Goal: Task Accomplishment & Management: Manage account settings

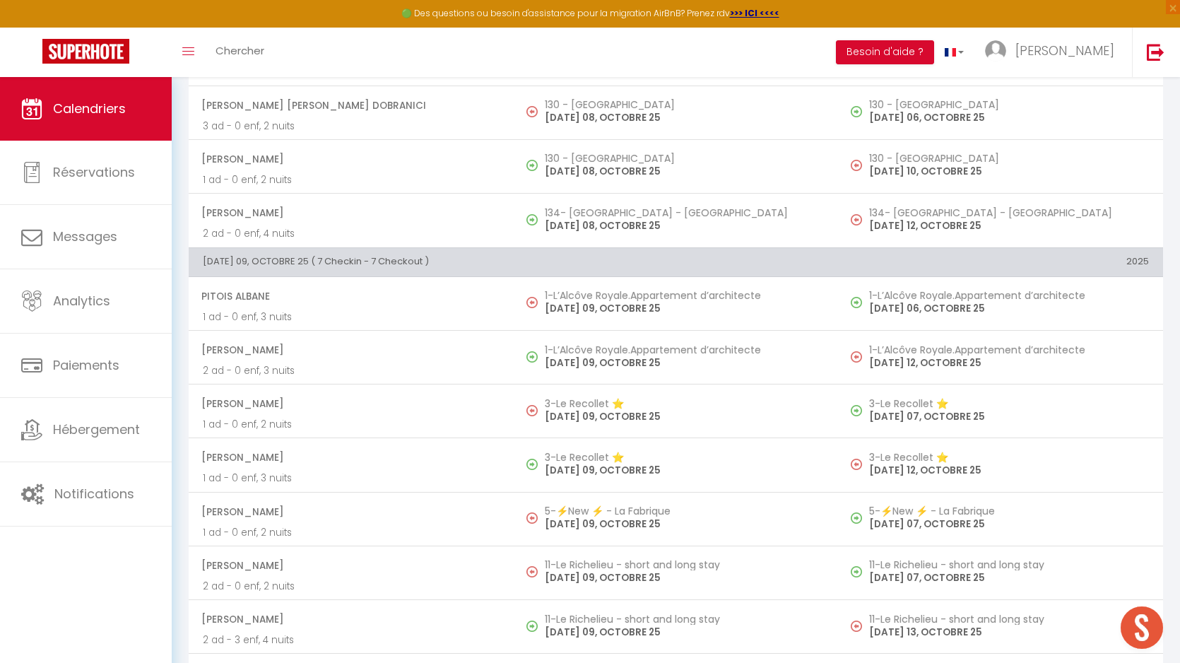
scroll to position [2367, 0]
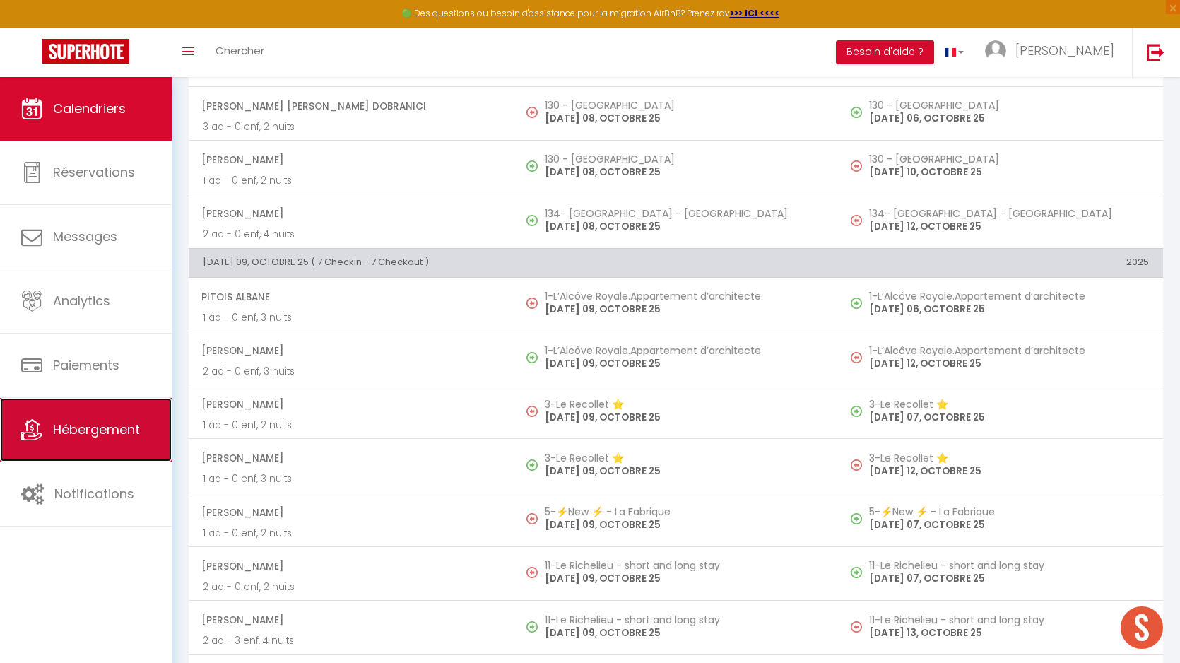
click at [72, 442] on link "Hébergement" at bounding box center [86, 430] width 172 height 64
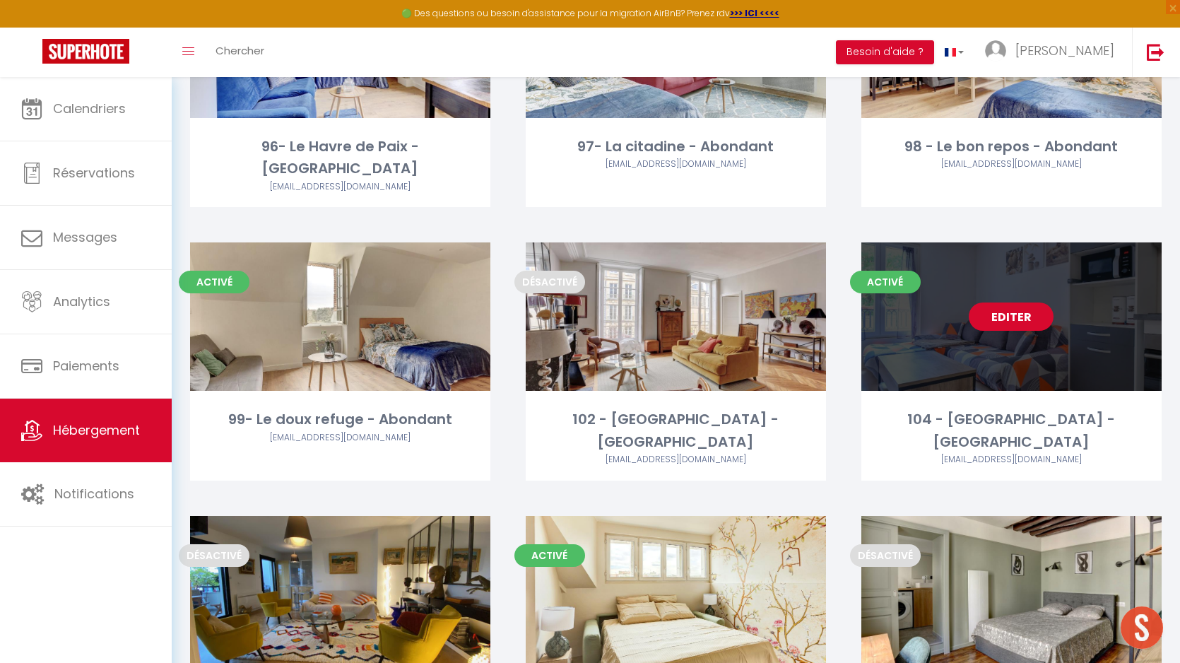
scroll to position [2521, 0]
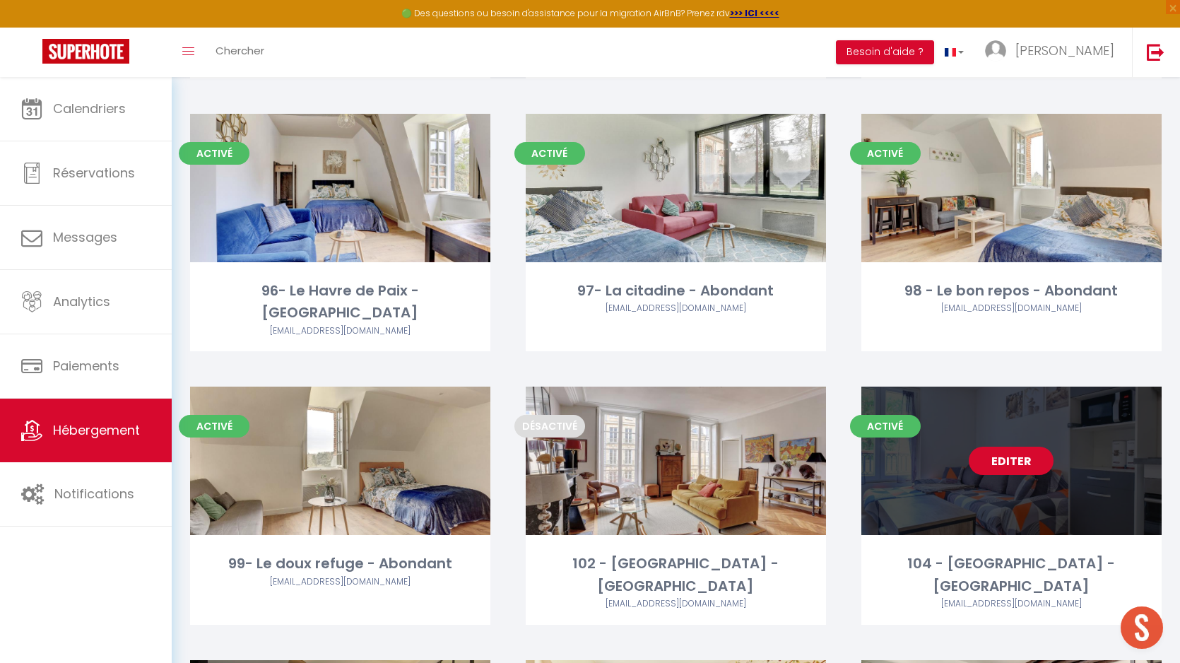
click at [996, 447] on link "Editer" at bounding box center [1011, 461] width 85 height 28
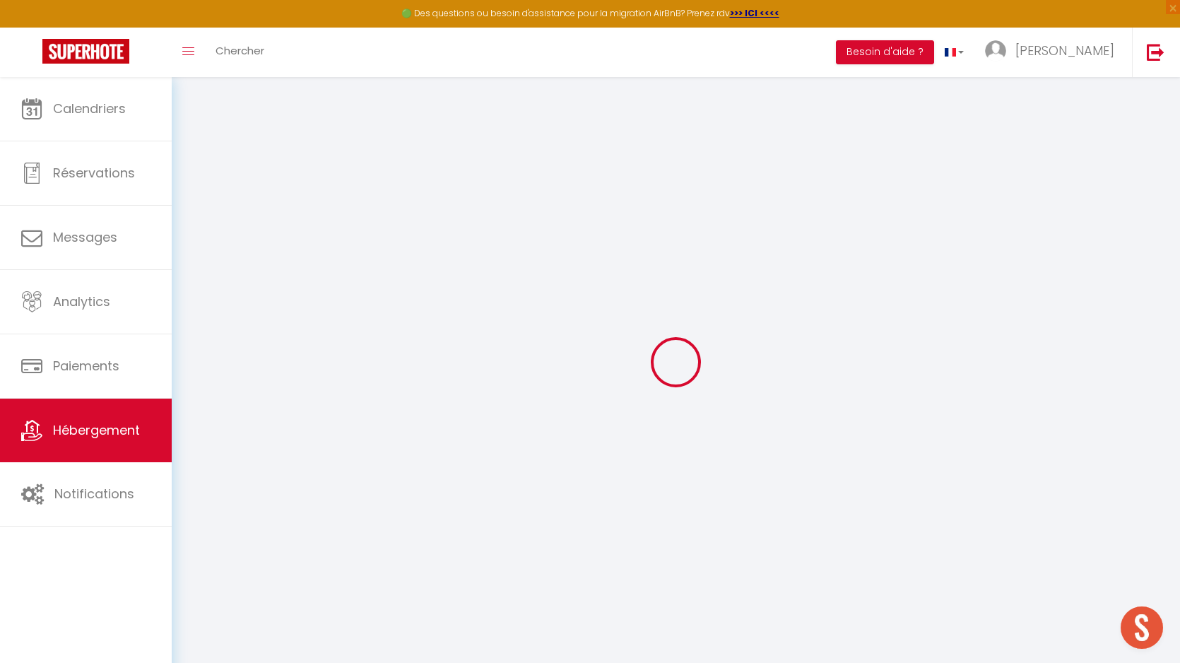
checkbox input "false"
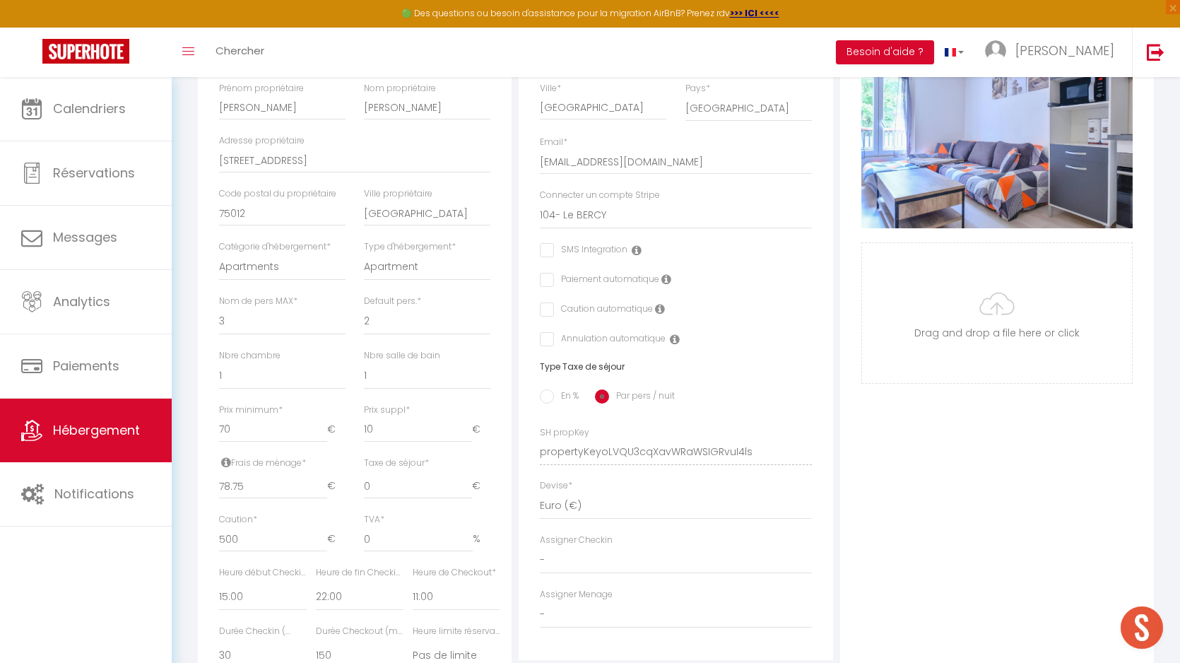
scroll to position [582, 0]
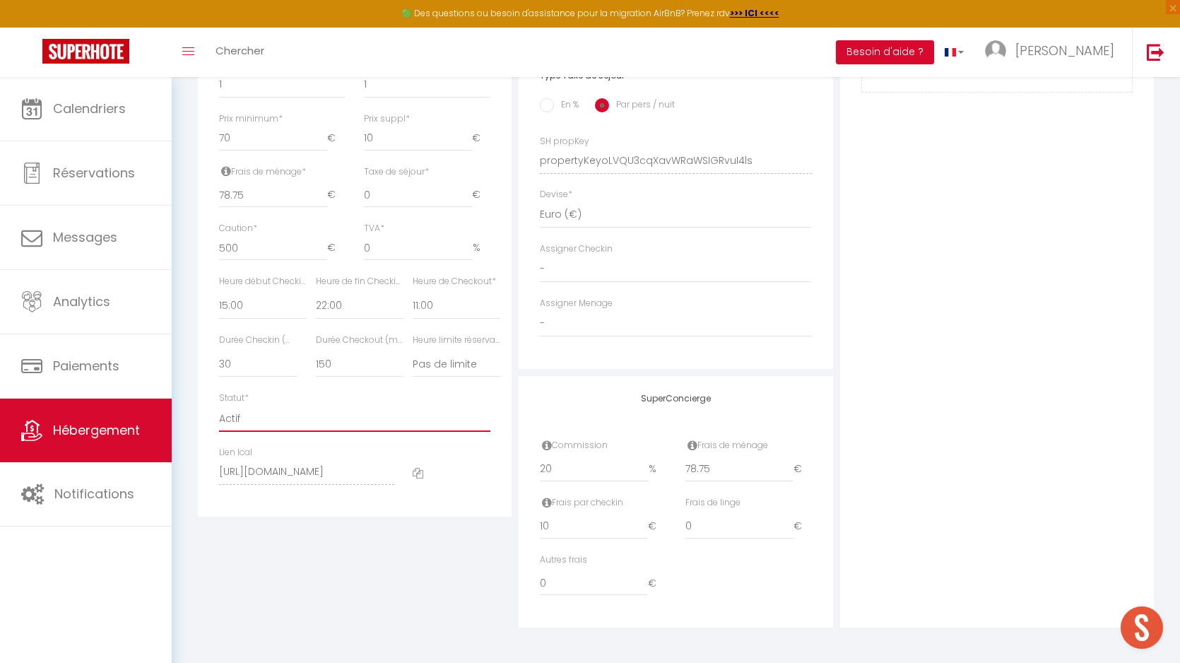
click at [298, 420] on select "Actif Pas actif" at bounding box center [354, 418] width 271 height 27
select select "0"
click at [219, 405] on select "Actif Pas actif" at bounding box center [354, 418] width 271 height 27
checkbox input "false"
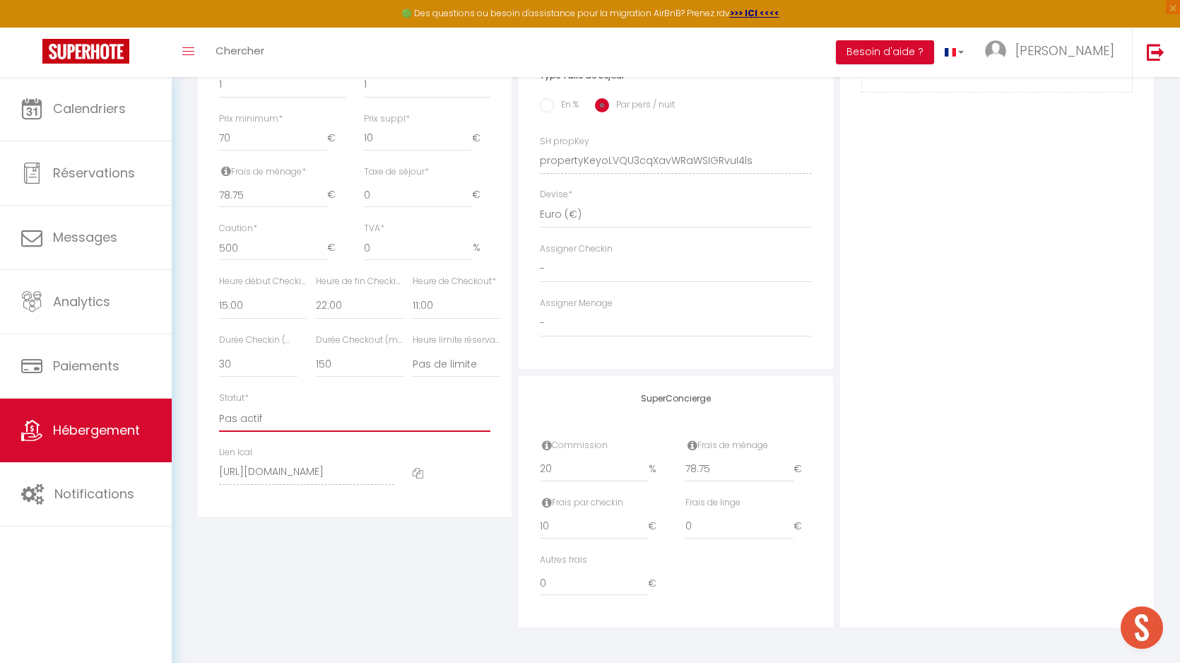
checkbox input "false"
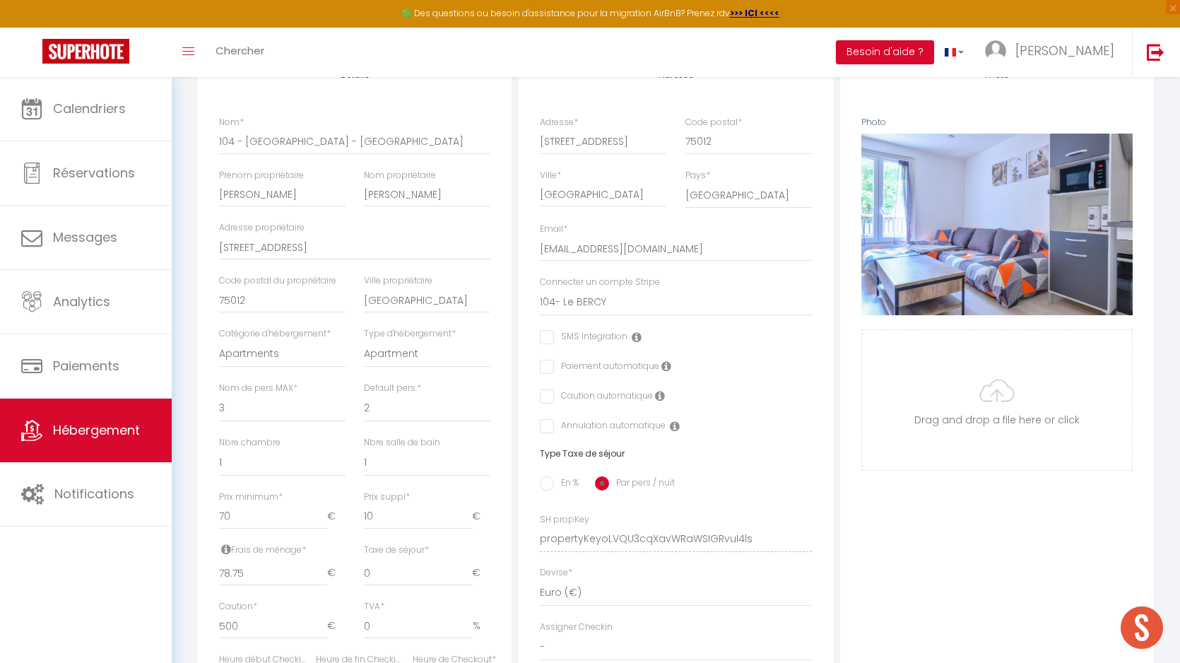
scroll to position [0, 0]
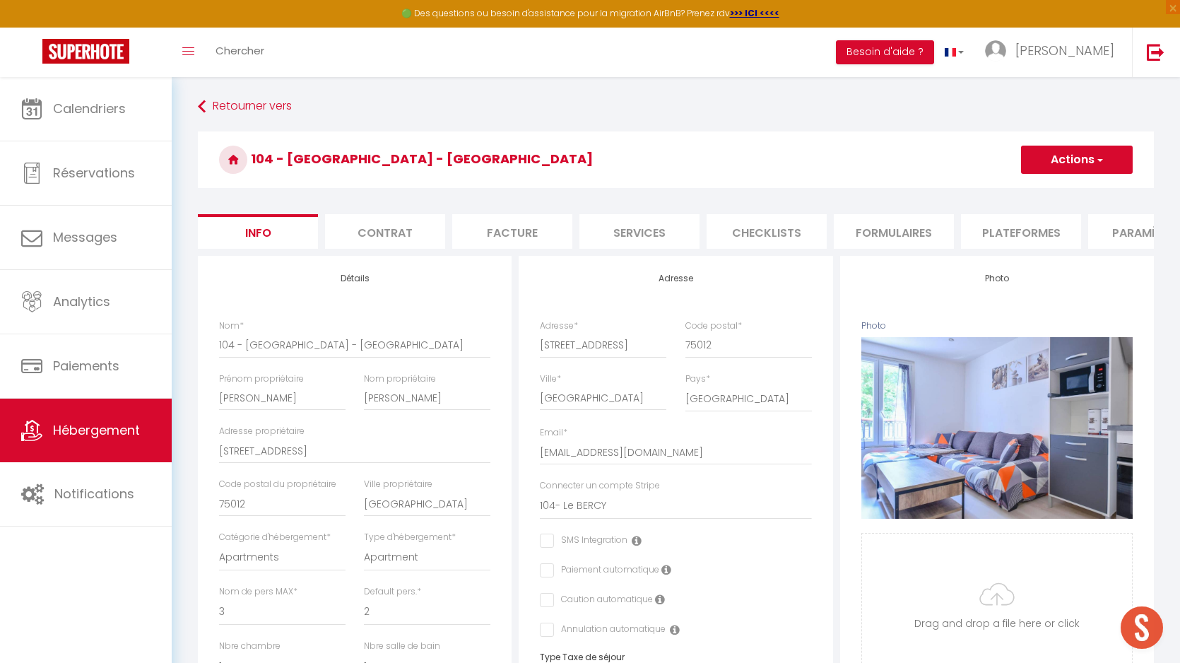
click at [1097, 156] on span "button" at bounding box center [1099, 160] width 9 height 14
click at [1024, 194] on input "Enregistrer" at bounding box center [1021, 191] width 52 height 14
